Goal: Navigation & Orientation: Find specific page/section

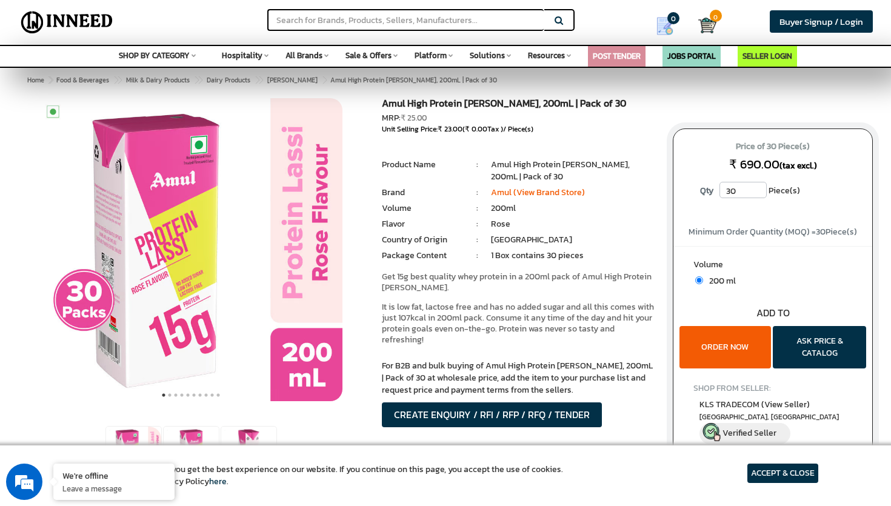
click at [760, 474] on article "ACCEPT & CLOSE" at bounding box center [783, 473] width 71 height 19
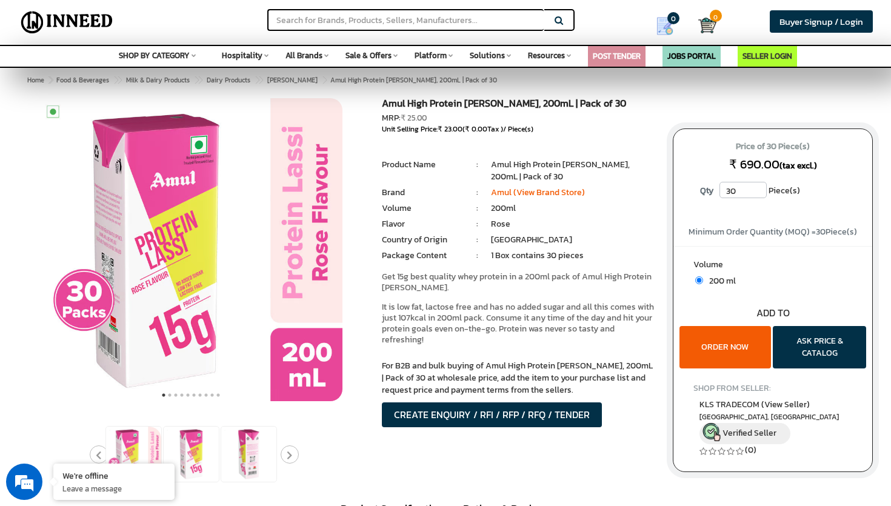
click at [154, 50] on span "SHOP BY CATEGORY" at bounding box center [154, 56] width 71 height 12
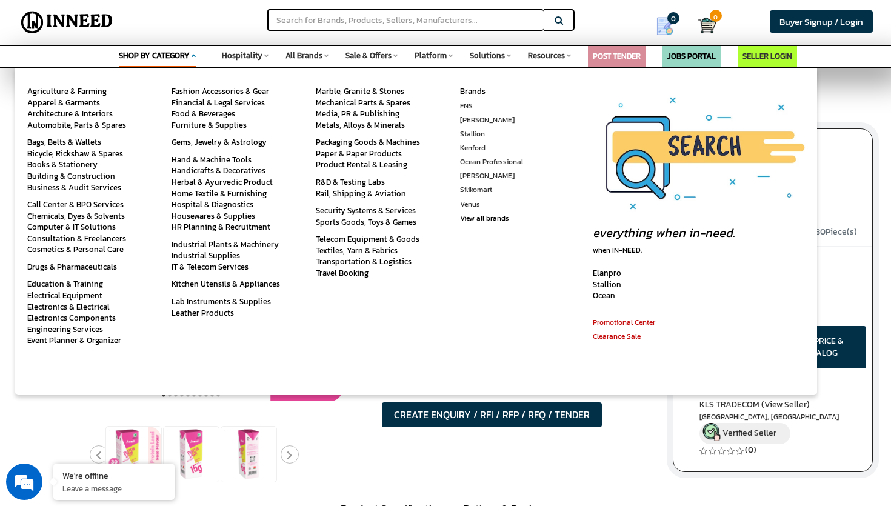
click at [154, 50] on span "SHOP BY CATEGORY" at bounding box center [154, 56] width 71 height 12
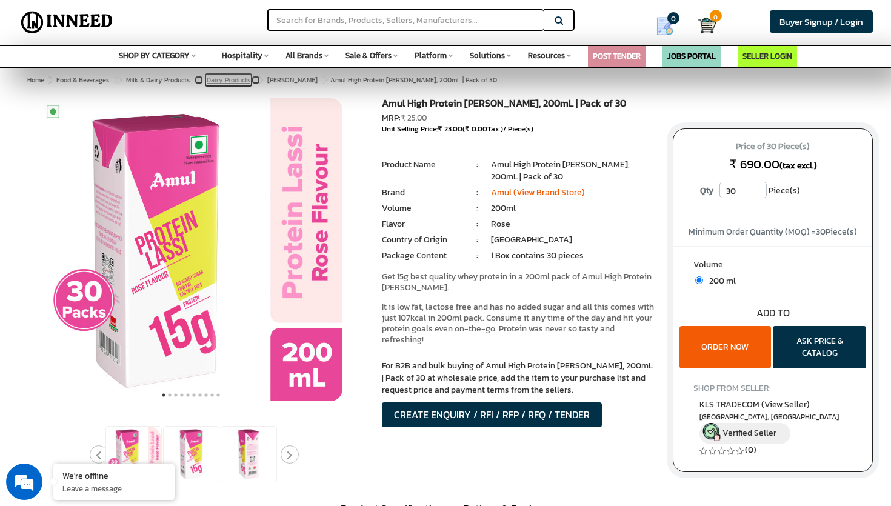
click at [241, 77] on span "Dairy Products" at bounding box center [229, 80] width 44 height 10
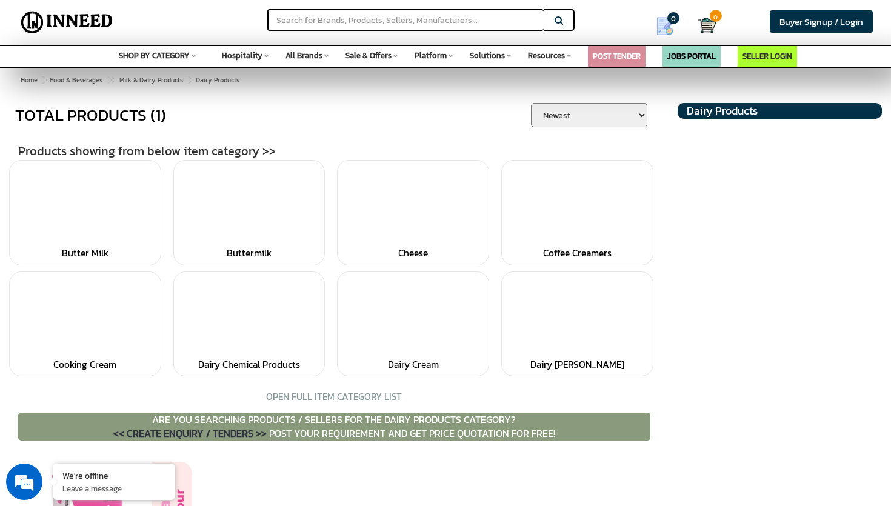
click at [287, 396] on div "OPEN FULL ITEM CATEGORY LIST" at bounding box center [334, 396] width 182 height 13
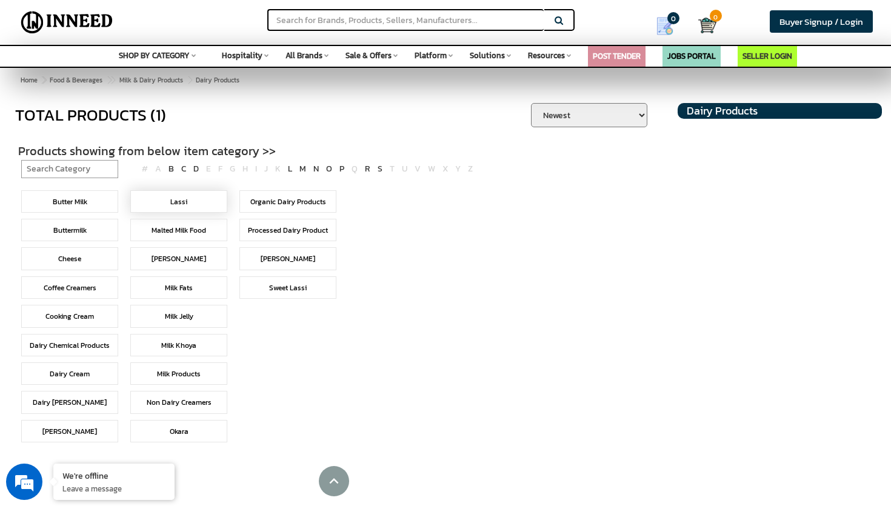
click at [198, 203] on h5 "Lassi" at bounding box center [179, 201] width 84 height 9
click at [181, 197] on link "Lassi" at bounding box center [178, 201] width 17 height 11
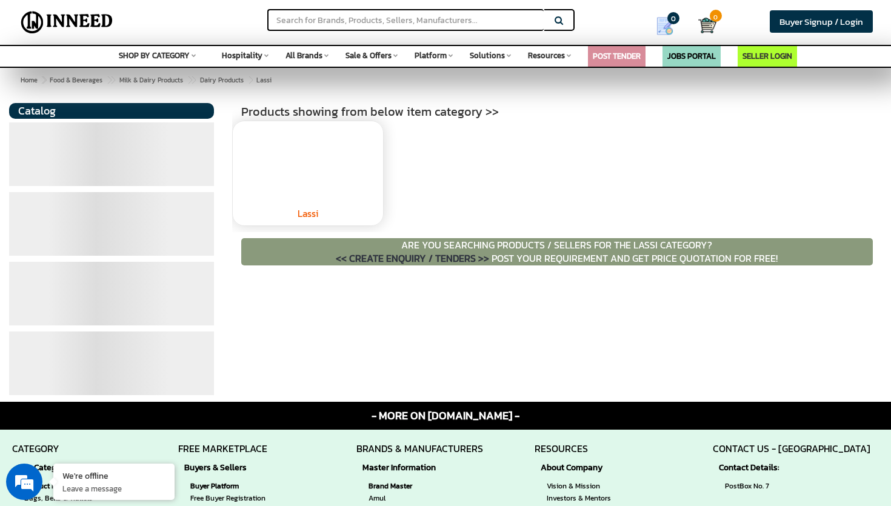
click at [304, 214] on link "Lassi" at bounding box center [308, 214] width 21 height 14
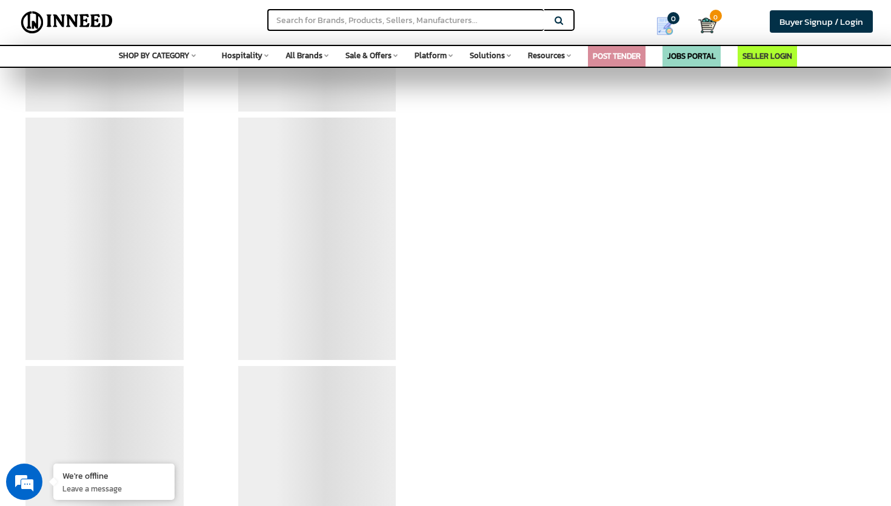
scroll to position [344, 0]
